Goal: Task Accomplishment & Management: Manage account settings

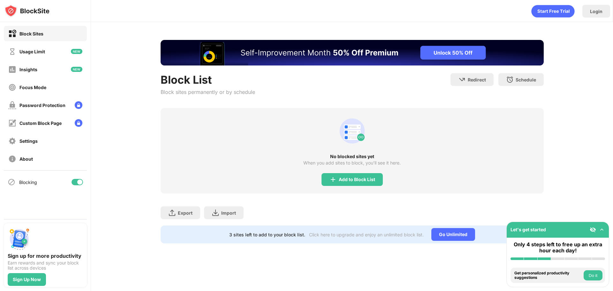
click at [358, 180] on div "Add to Block List" at bounding box center [357, 179] width 36 height 5
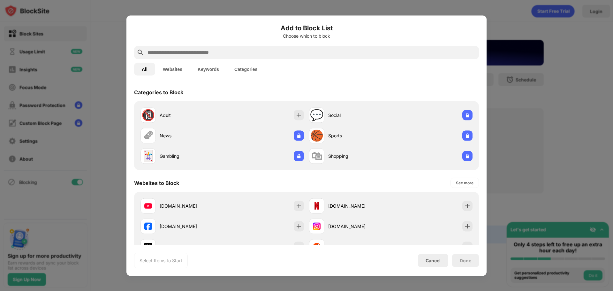
click at [183, 63] on button "Websites" at bounding box center [172, 69] width 35 height 13
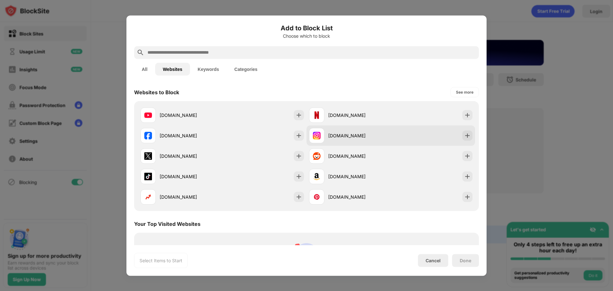
click at [348, 134] on div "[DOMAIN_NAME]" at bounding box center [359, 135] width 63 height 7
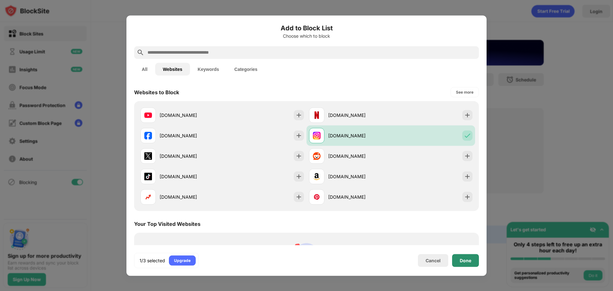
click at [478, 262] on div "Done" at bounding box center [465, 260] width 27 height 13
